Goal: Find specific page/section: Find specific page/section

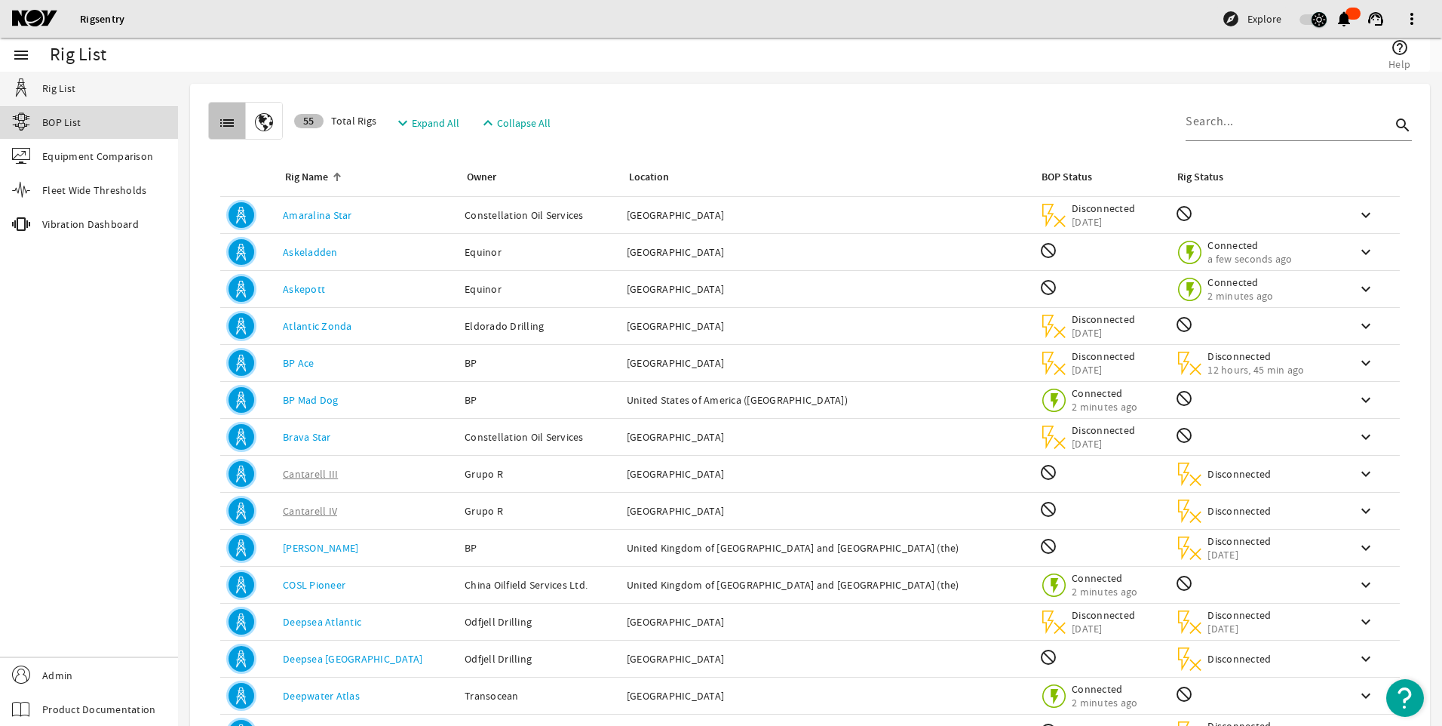
click at [60, 127] on span "BOP List" at bounding box center [61, 122] width 38 height 15
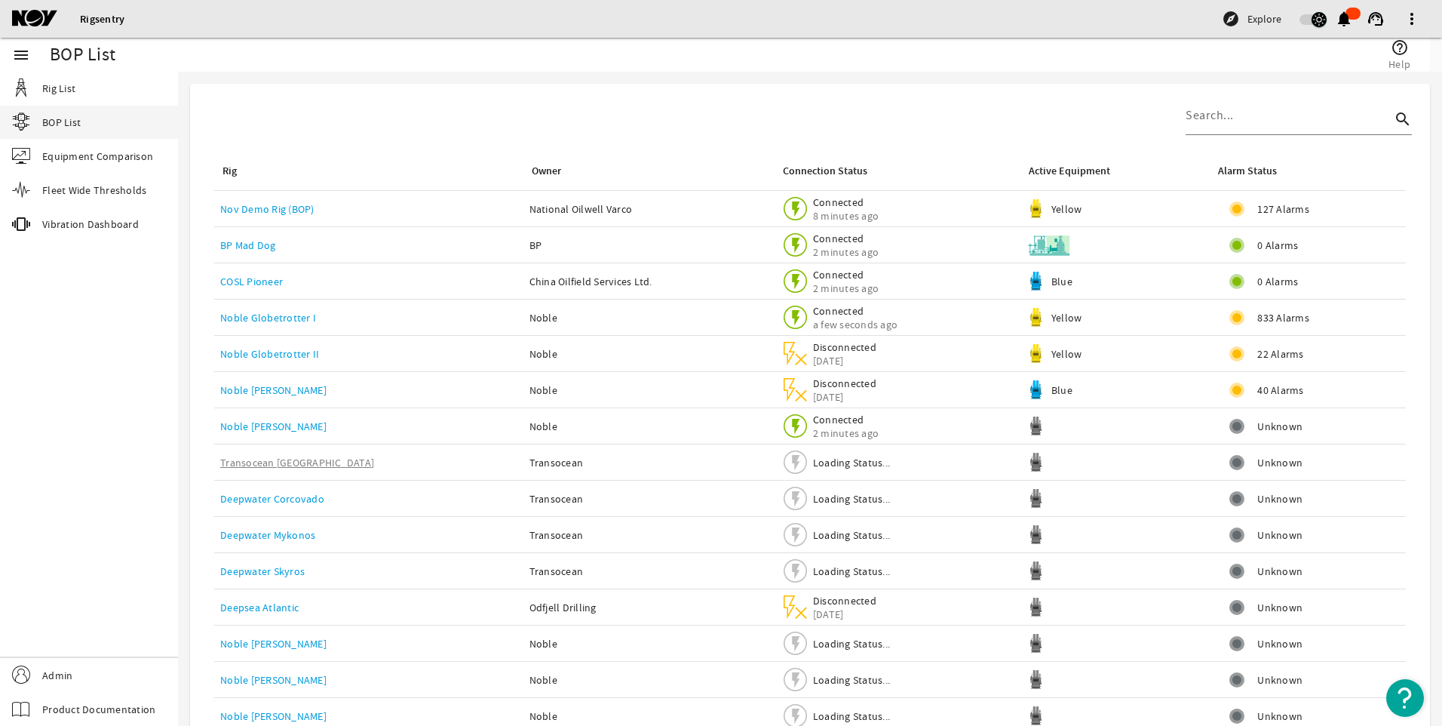
click at [260, 238] on div "BP Mad Dog" at bounding box center [368, 245] width 297 height 15
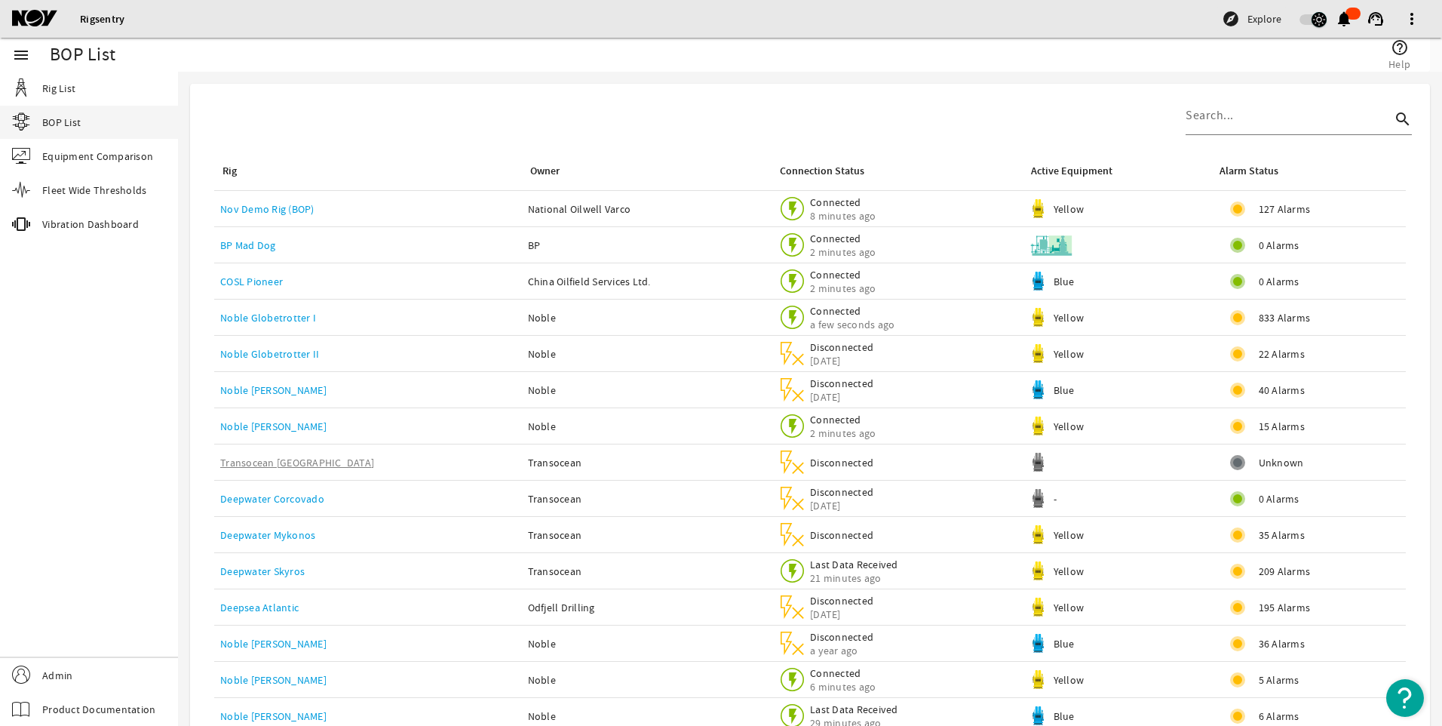
click at [250, 250] on link "BP Mad Dog" at bounding box center [248, 245] width 56 height 14
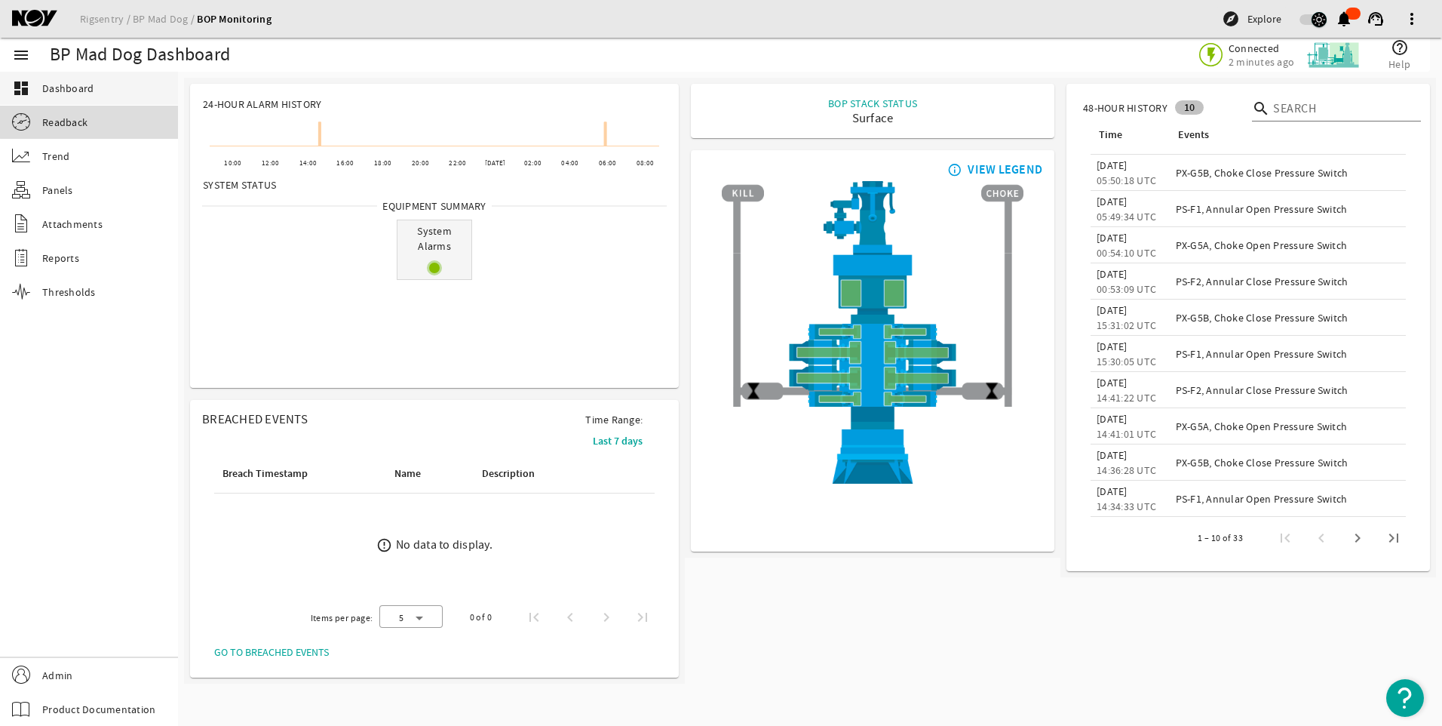
click at [100, 121] on link "Readback" at bounding box center [89, 122] width 178 height 33
